Goal: Understand process/instructions: Learn how to perform a task or action

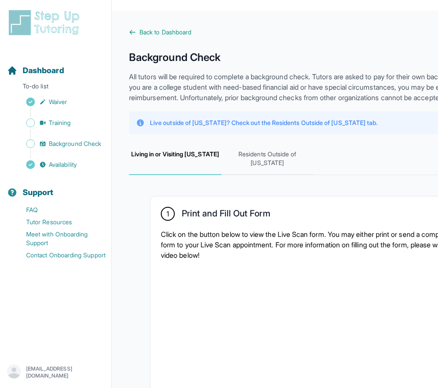
scroll to position [305, 0]
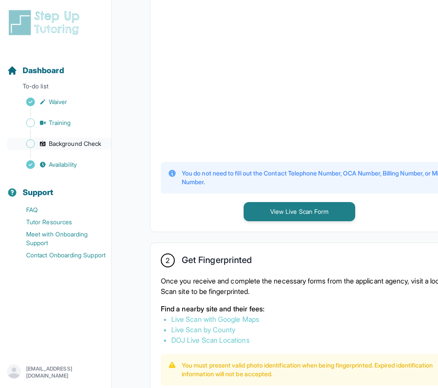
click at [81, 143] on span "Background Check" at bounding box center [75, 143] width 52 height 9
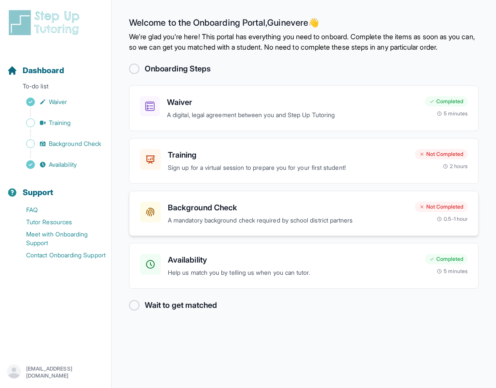
click at [228, 226] on p "A mandatory background check required by school district partners" at bounding box center [288, 221] width 240 height 10
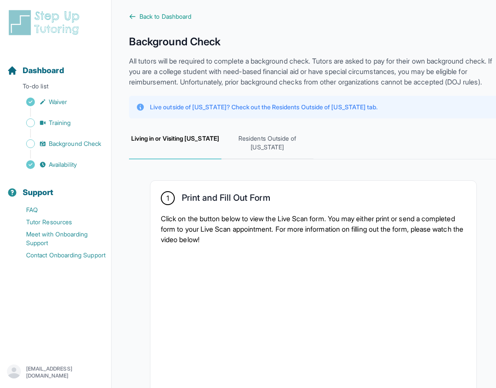
scroll to position [8, 0]
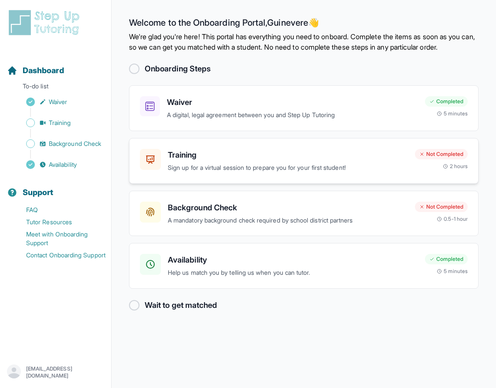
click at [242, 161] on h3 "Training" at bounding box center [288, 155] width 240 height 12
